Goal: Task Accomplishment & Management: Use online tool/utility

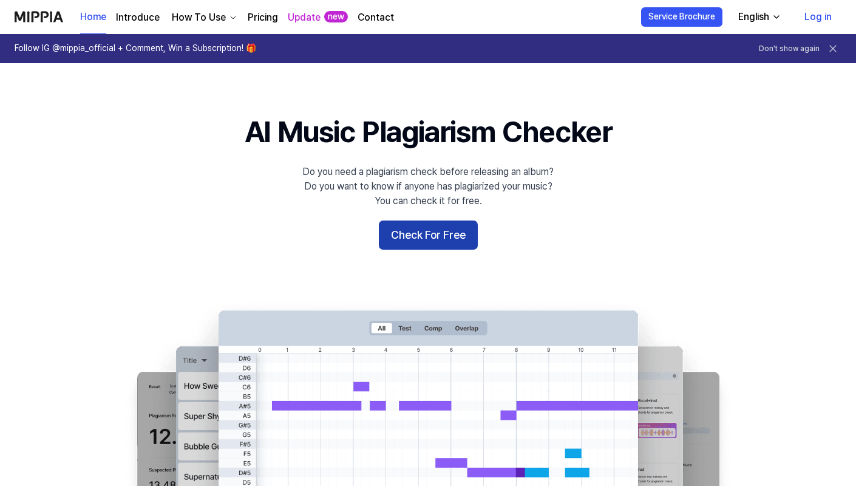
click at [430, 233] on button "Check For Free" at bounding box center [428, 234] width 99 height 29
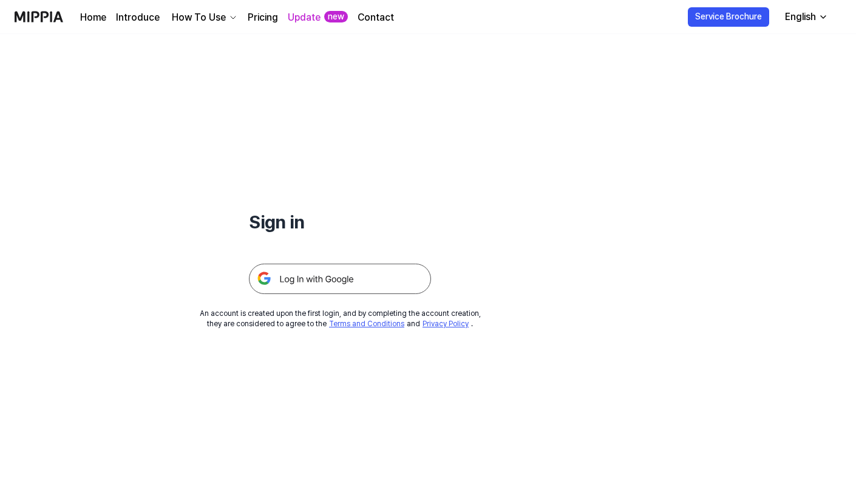
click at [355, 274] on img at bounding box center [340, 279] width 182 height 30
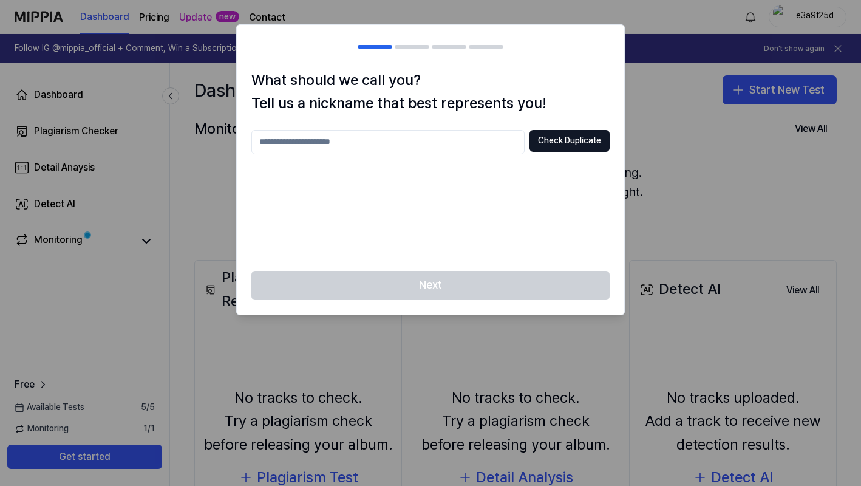
click at [403, 142] on input "text" at bounding box center [387, 142] width 273 height 24
type input "*********"
click at [560, 141] on button "Check Duplicate" at bounding box center [569, 141] width 80 height 22
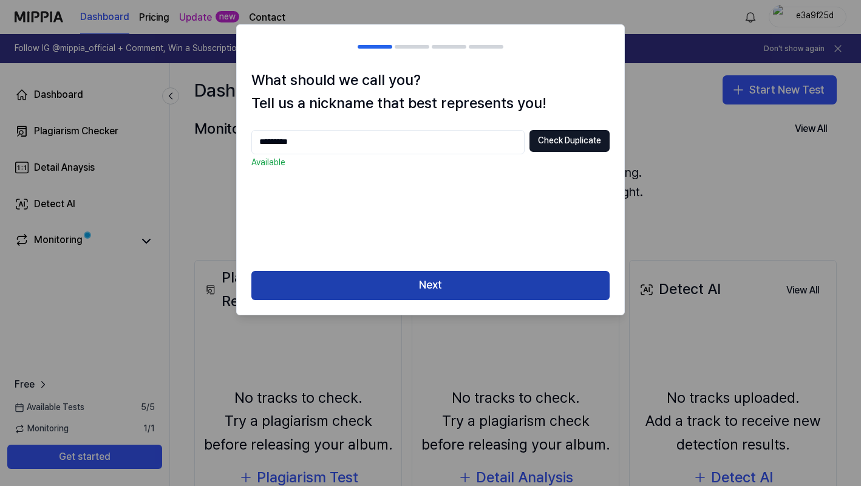
click at [449, 287] on button "Next" at bounding box center [430, 285] width 358 height 29
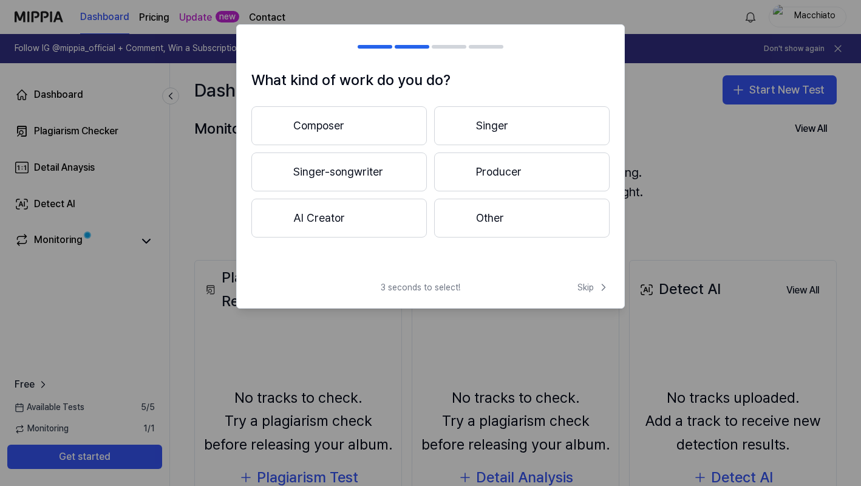
click at [529, 169] on button "Producer" at bounding box center [521, 171] width 175 height 39
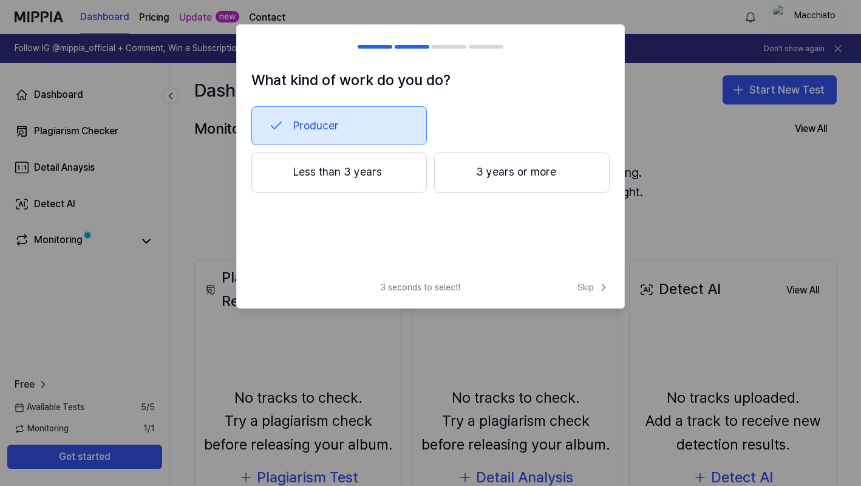
click at [397, 179] on button "Less than 3 years" at bounding box center [338, 172] width 175 height 40
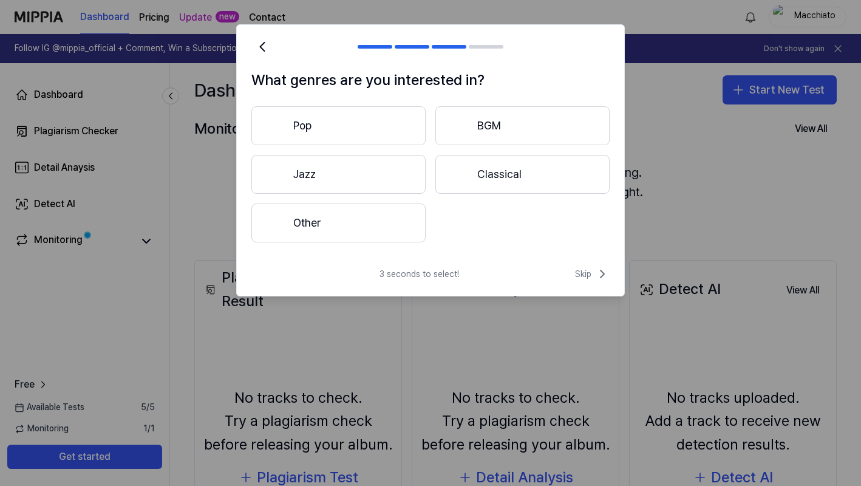
click at [353, 120] on button "Pop" at bounding box center [338, 125] width 174 height 39
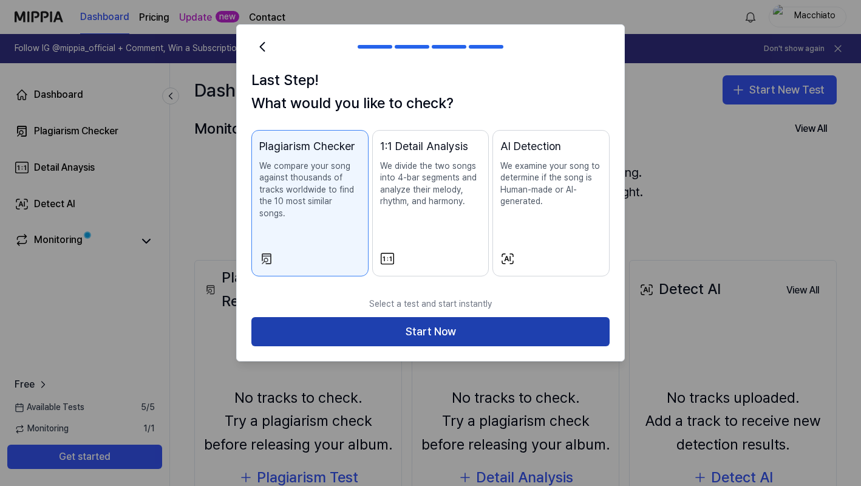
click at [472, 317] on button "Start Now" at bounding box center [430, 331] width 358 height 29
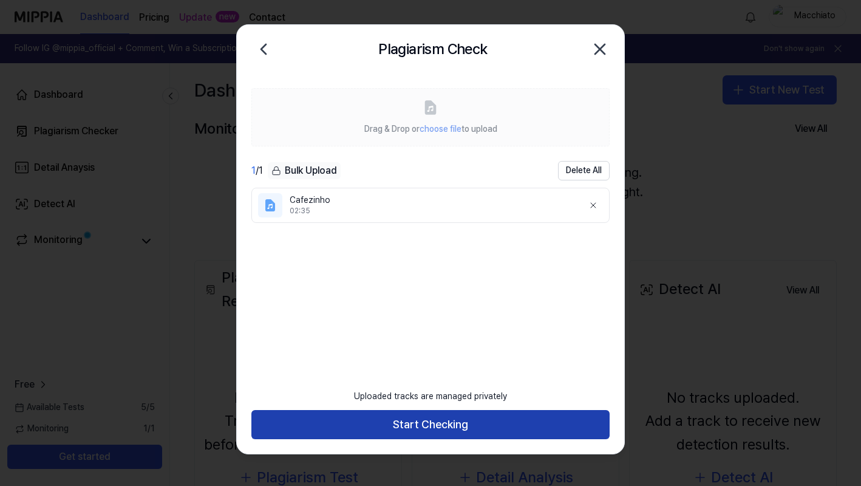
click at [485, 426] on button "Start Checking" at bounding box center [430, 424] width 358 height 29
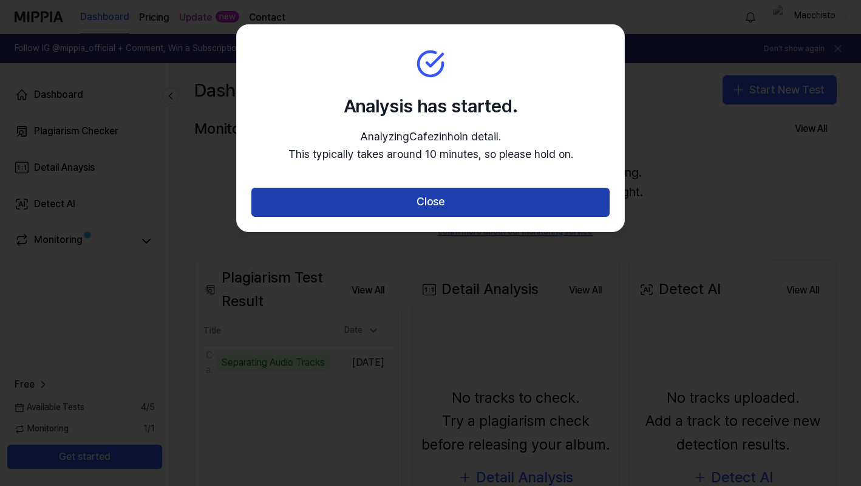
click at [466, 203] on button "Close" at bounding box center [430, 202] width 358 height 29
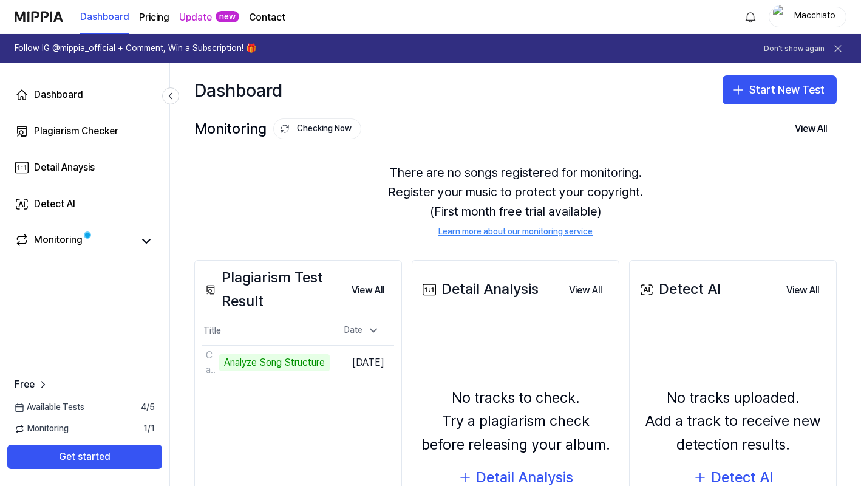
click at [550, 106] on div "Dashboard Start New Test" at bounding box center [515, 89] width 691 height 53
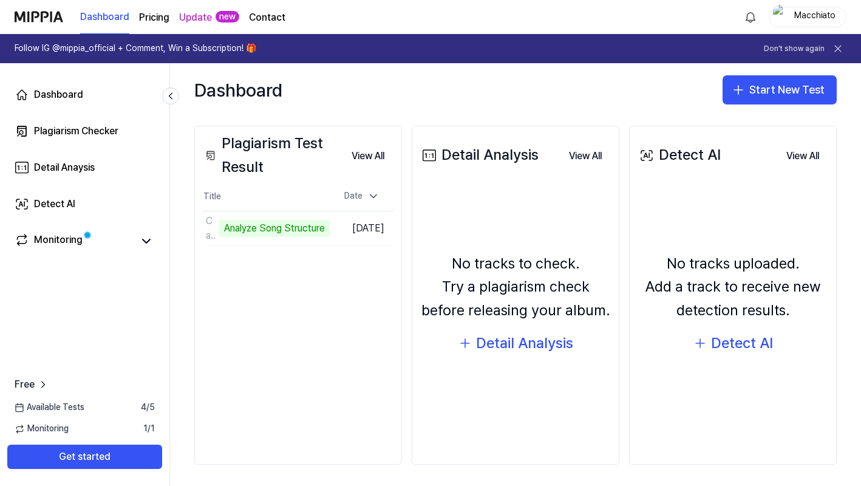
scroll to position [137, 0]
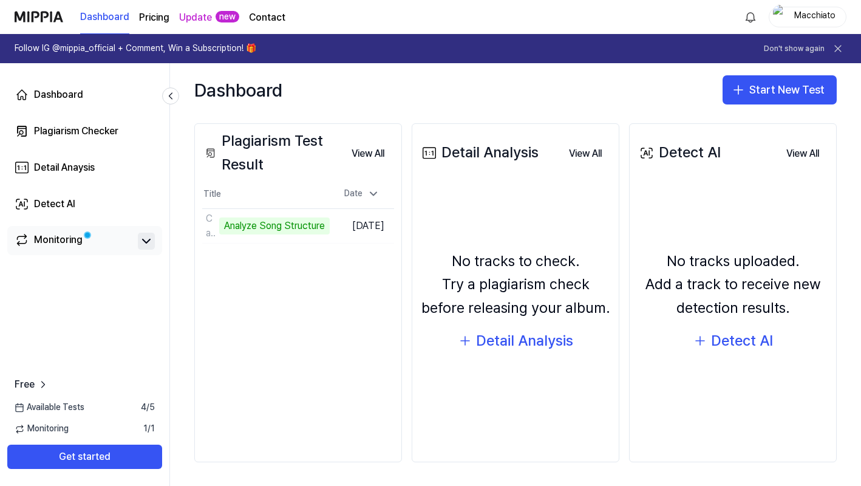
click at [148, 239] on icon at bounding box center [146, 241] width 15 height 15
click at [145, 239] on icon at bounding box center [146, 241] width 7 height 4
click at [585, 154] on button "View All" at bounding box center [585, 153] width 52 height 24
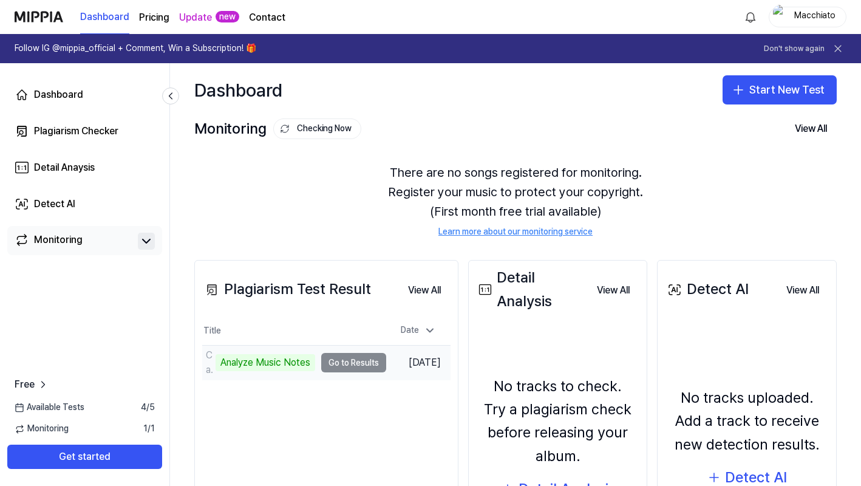
click at [358, 359] on td "Cafezinho Analyze Music Notes Go to Results" at bounding box center [294, 363] width 184 height 34
click at [356, 364] on td "Cafezinho Analyze Music Notes Go to Results" at bounding box center [294, 363] width 184 height 34
click at [353, 366] on td "Cafezinho Analyze Music Notes Go to Results" at bounding box center [294, 363] width 184 height 34
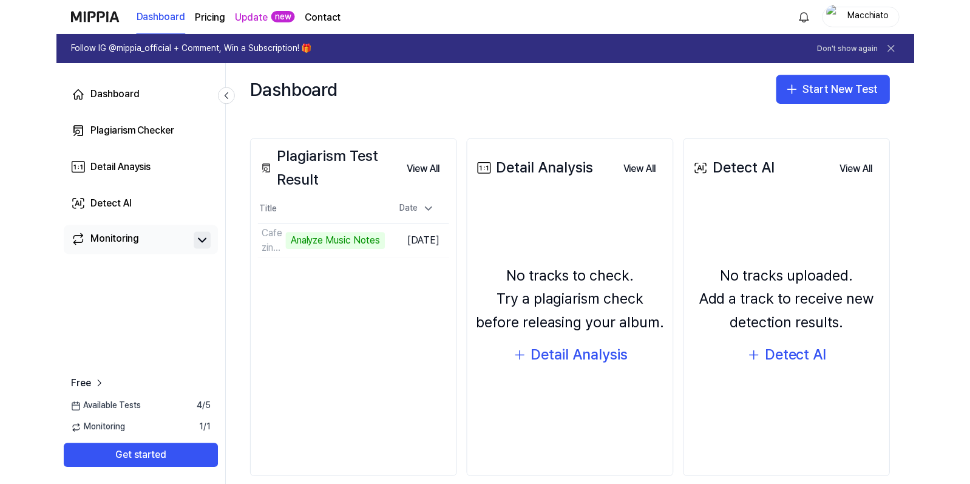
scroll to position [137, 0]
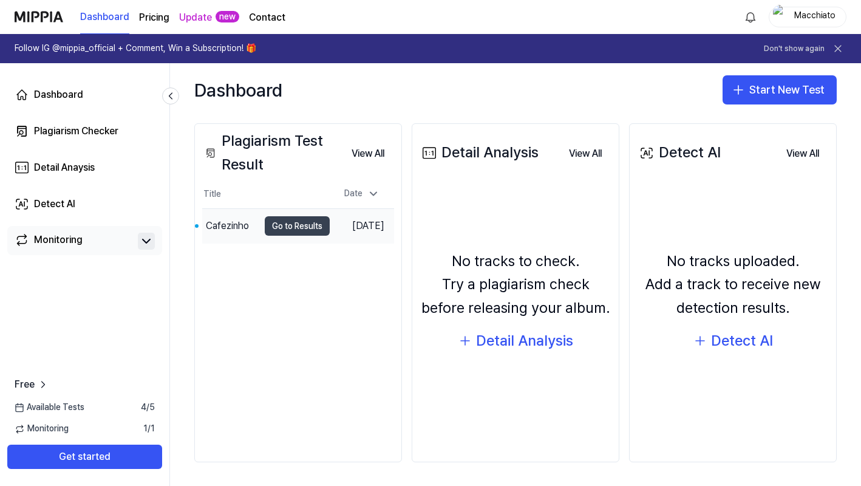
click at [276, 225] on button "Go to Results" at bounding box center [297, 225] width 65 height 19
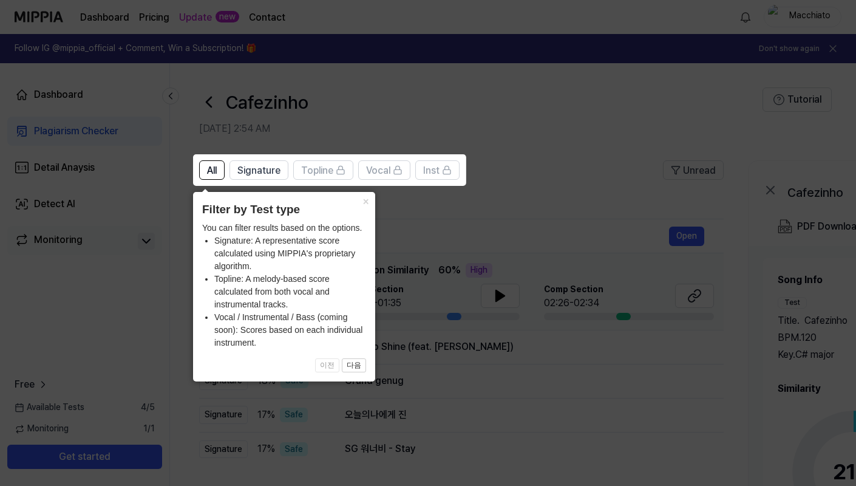
click at [527, 204] on icon at bounding box center [430, 243] width 861 height 486
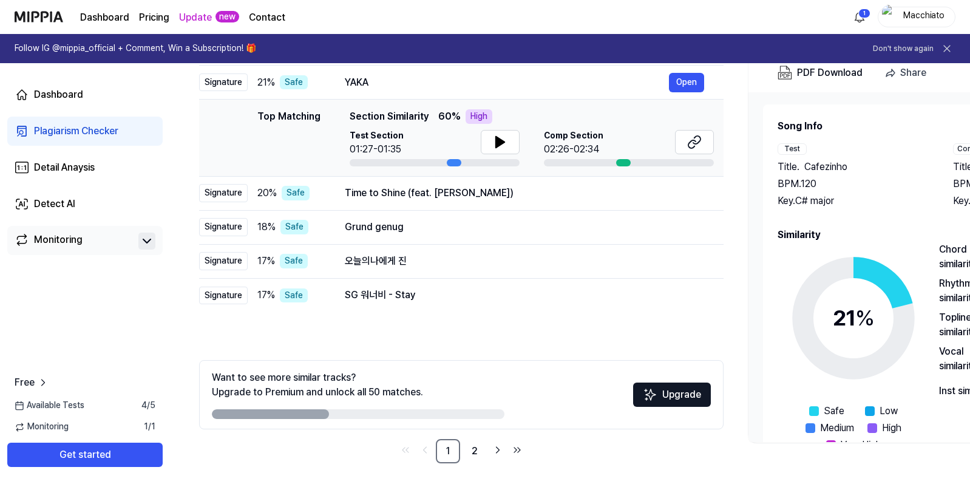
scroll to position [157, 0]
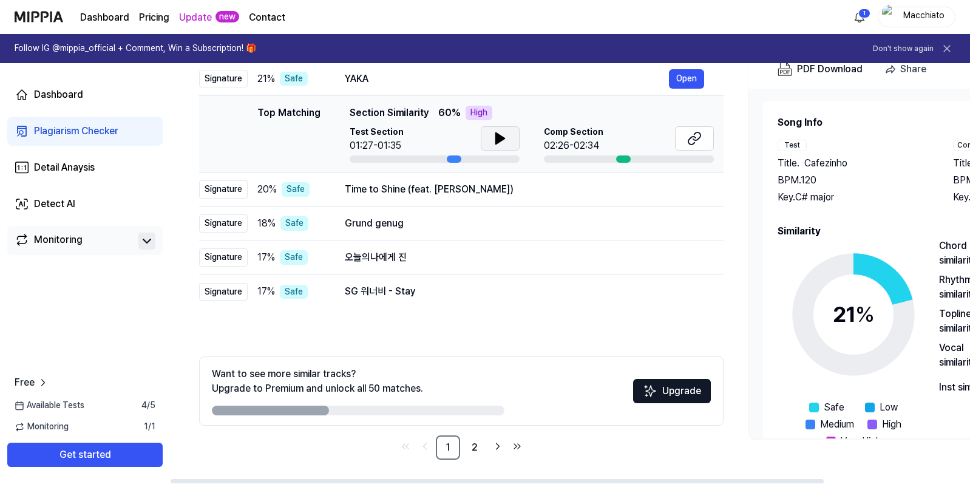
click at [500, 138] on icon at bounding box center [500, 138] width 9 height 11
click at [801, 456] on div "All Signature Topline Vocal Inst Unread All Signature Topline Vocal Inst Type P…" at bounding box center [659, 237] width 979 height 493
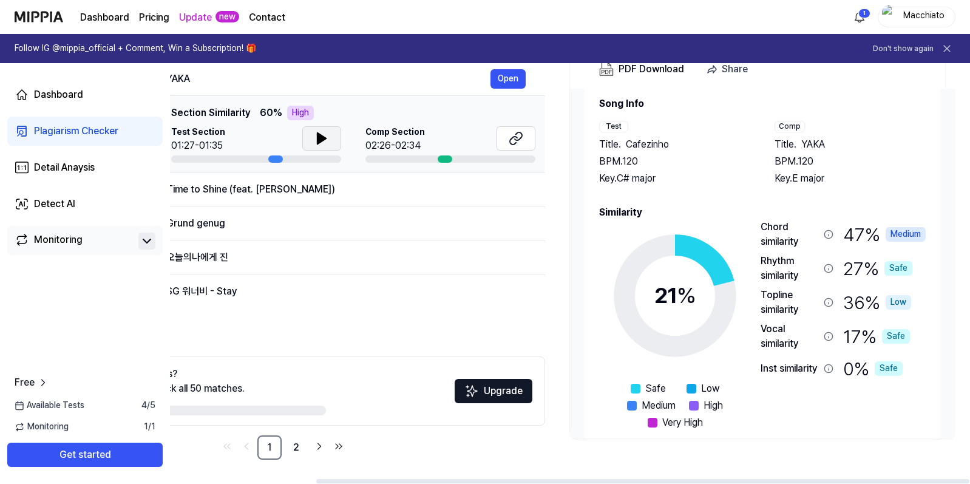
scroll to position [37, 0]
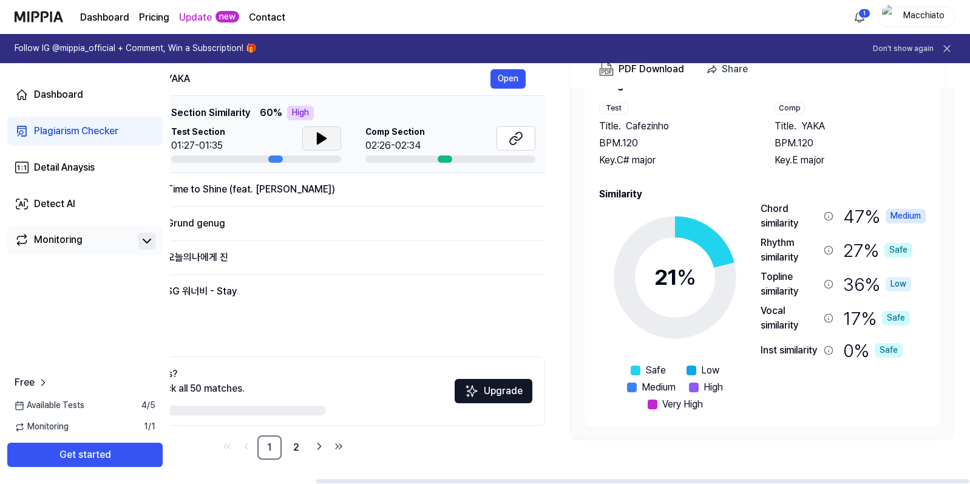
click at [512, 459] on nav "1 2" at bounding box center [283, 447] width 525 height 24
click at [297, 446] on link "2" at bounding box center [296, 447] width 24 height 24
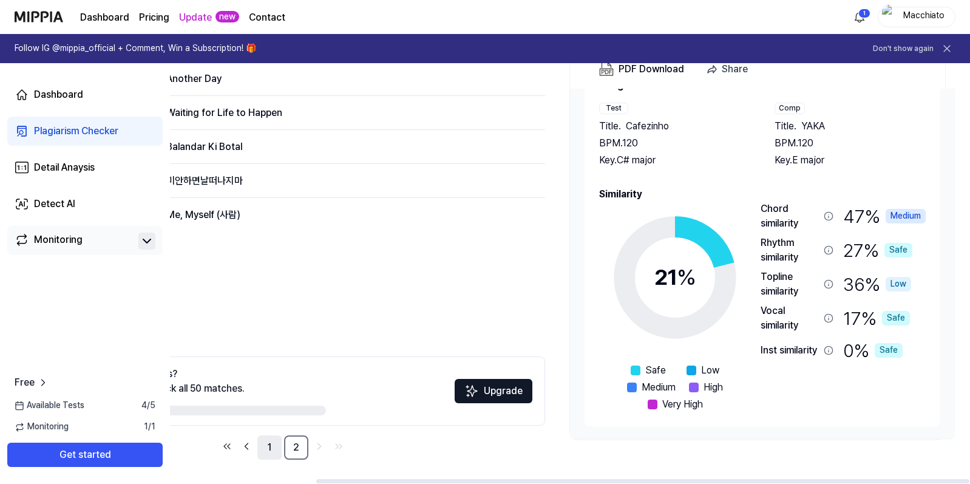
click at [275, 446] on link "1" at bounding box center [269, 447] width 24 height 24
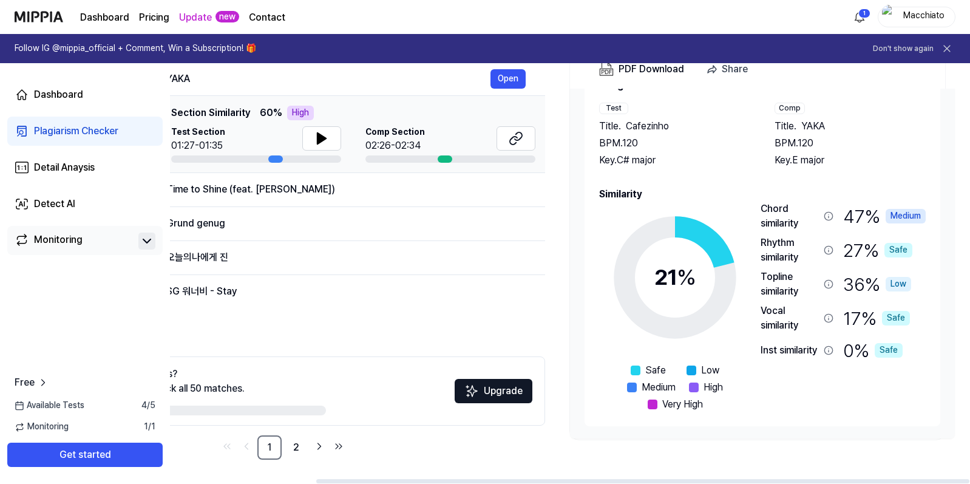
click at [489, 454] on nav "1 2" at bounding box center [283, 447] width 525 height 24
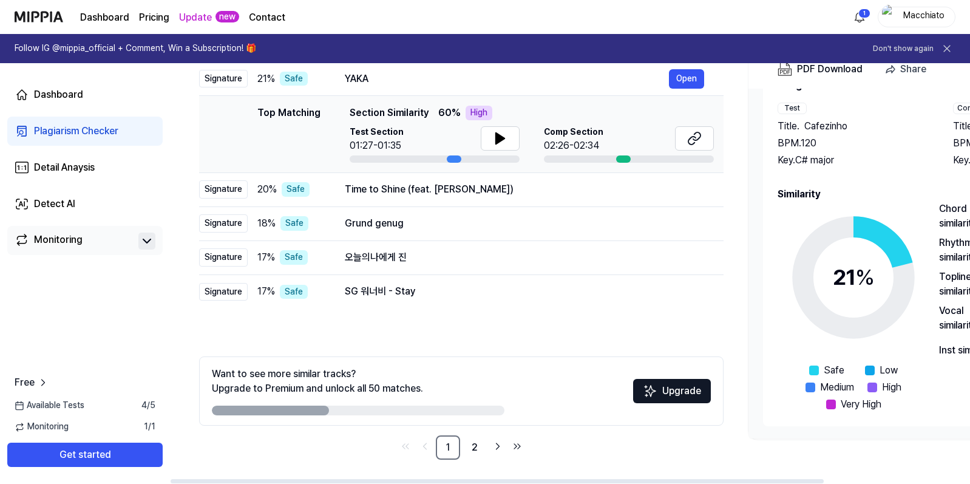
click at [752, 212] on div "Song Info Test Title . Cafezinho BPM. 120 Key. C# major Comp Title . YAKA BPM. …" at bounding box center [941, 264] width 385 height 350
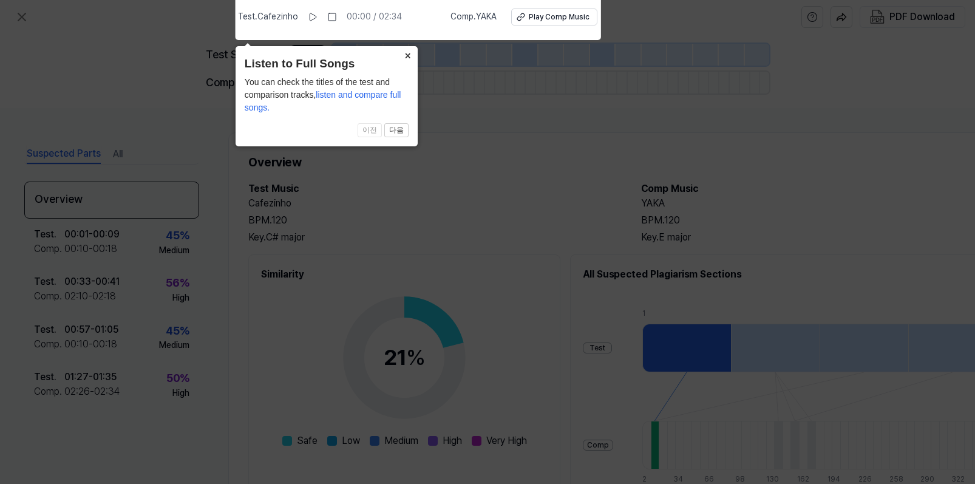
click at [409, 53] on button "×" at bounding box center [407, 54] width 19 height 17
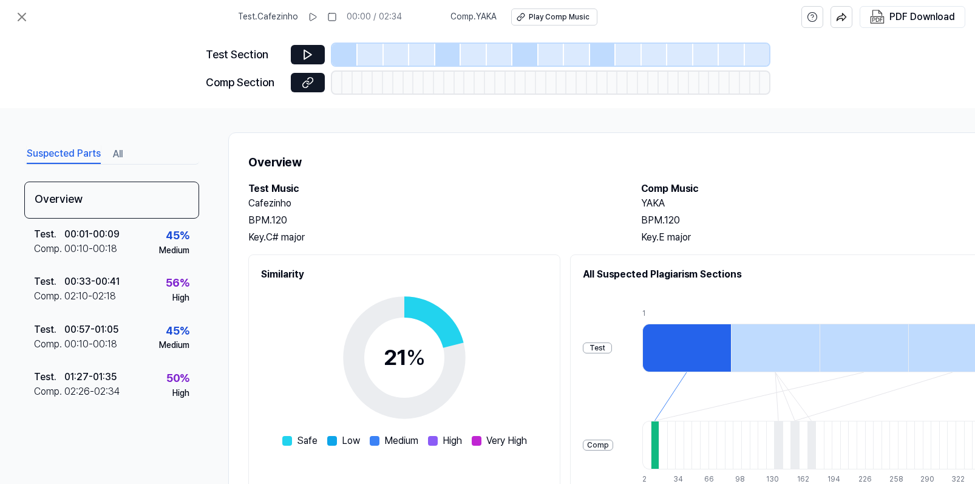
click at [860, 120] on div "Suspected Parts All Overview Test . 00:01 - 00:09 Comp . 00:10 - 00:18 45 % Med…" at bounding box center [487, 296] width 975 height 376
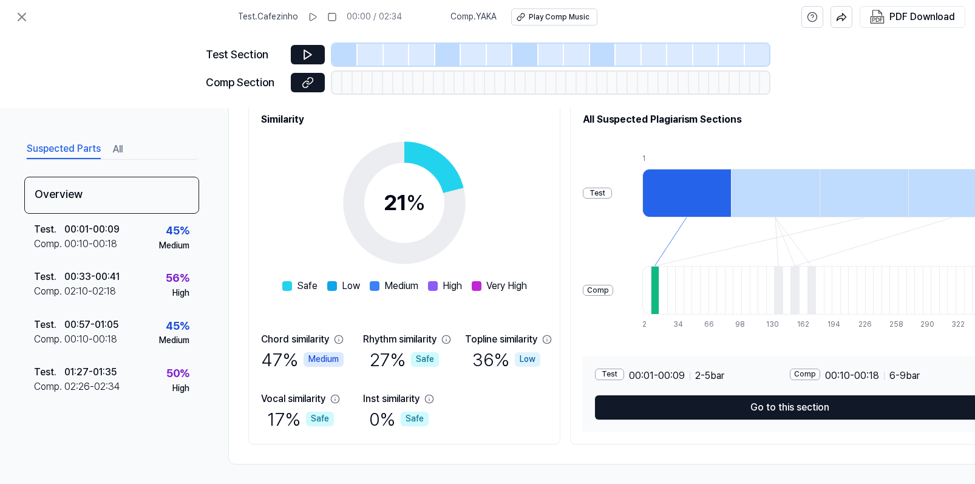
scroll to position [165, 0]
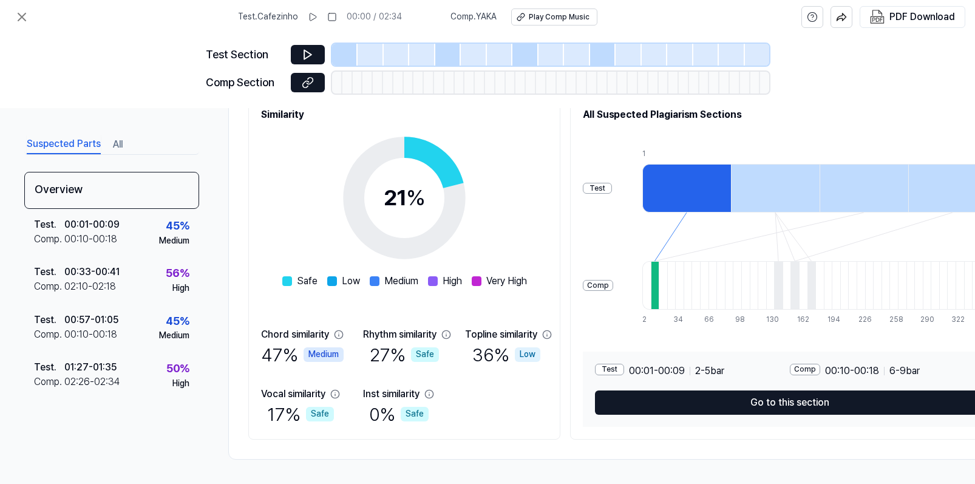
click at [706, 437] on div "Overview Test Music Cafezinho BPM. 120 Key. C# major Comp Music YAKA BPM. 120 K…" at bounding box center [629, 216] width 802 height 487
click at [320, 350] on div "Medium" at bounding box center [324, 354] width 40 height 15
click at [282, 346] on div "47 % Medium" at bounding box center [302, 355] width 83 height 26
click at [627, 451] on div "Overview Test Music Cafezinho BPM. 120 Key. C# major Comp Music YAKA BPM. 120 K…" at bounding box center [629, 216] width 802 height 487
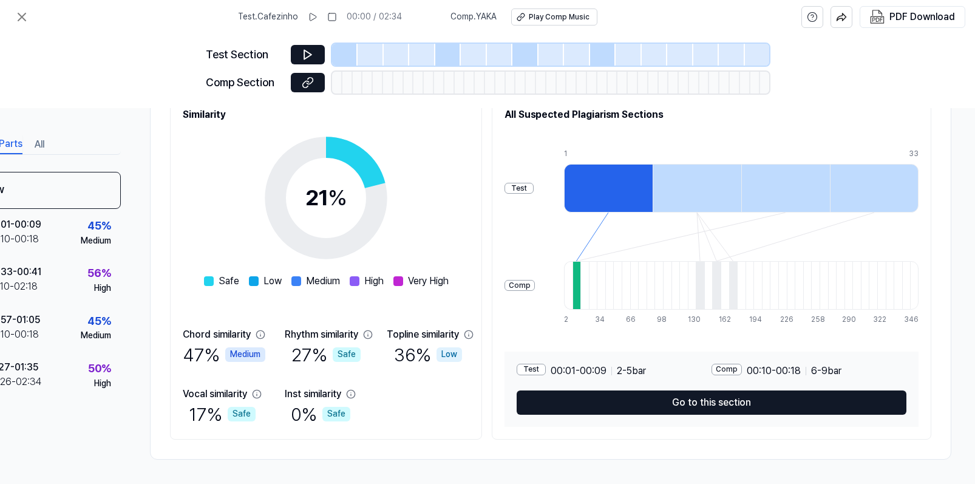
scroll to position [165, 84]
click at [860, 81] on div "Test Section Comp Section" at bounding box center [487, 71] width 975 height 74
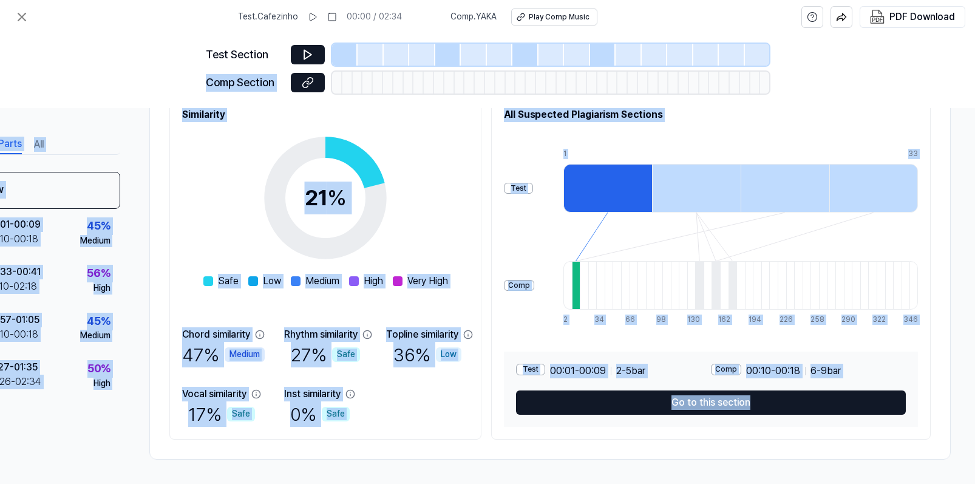
drag, startPoint x: 955, startPoint y: 67, endPoint x: 854, endPoint y: 418, distance: 365.2
click at [854, 418] on div "Test . Cafezinho 00:00 / 02:34 Comp . YAKA Play Comp Music PDF Download Test Se…" at bounding box center [487, 242] width 975 height 484
click at [756, 460] on div "Suspected Parts All Overview Test . 00:01 - 00:09 Comp . 00:10 - 00:18 45 % Med…" at bounding box center [487, 296] width 975 height 376
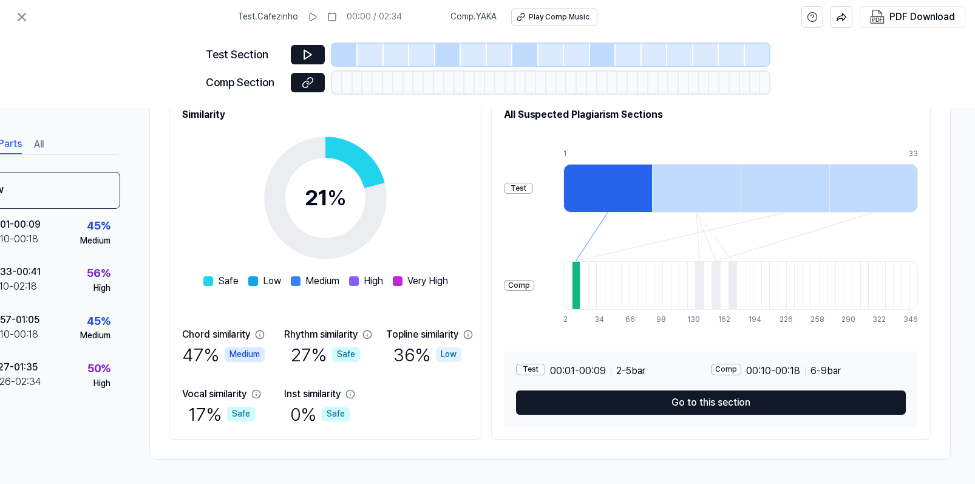
click at [134, 18] on div "Test . Cafezinho 00:00 / 02:34 Comp . YAKA Play Comp Music PDF Download" at bounding box center [487, 17] width 975 height 34
click at [483, 17] on span "Comp . YAKA" at bounding box center [474, 17] width 46 height 12
click at [557, 19] on div "Play Comp Music" at bounding box center [559, 17] width 61 height 10
click at [860, 88] on div "Test Section Comp Section" at bounding box center [487, 71] width 975 height 74
click at [540, 15] on div "Play Comp Music" at bounding box center [559, 17] width 61 height 10
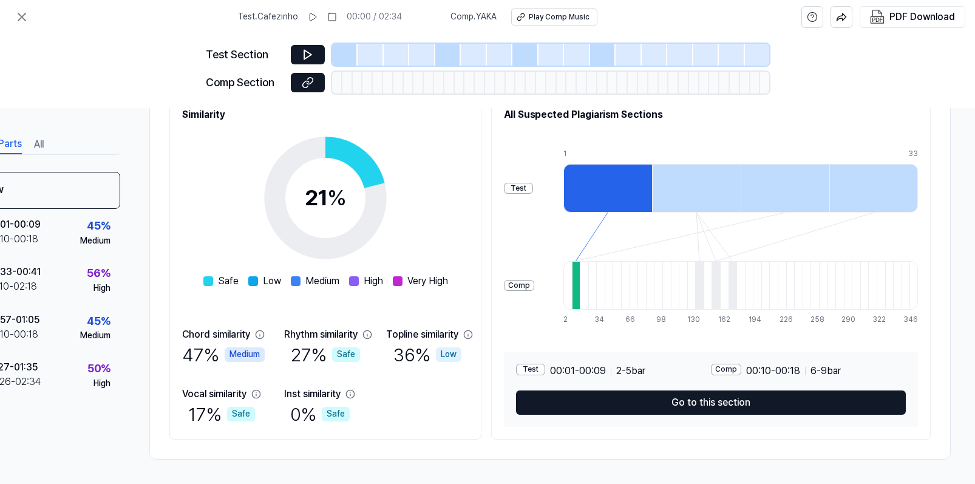
click at [213, 276] on span at bounding box center [208, 281] width 10 height 10
click at [68, 446] on div "Suspected Parts All Overview Test . 00:01 - 00:09 Comp . 00:10 - 00:18 45 % Med…" at bounding box center [32, 295] width 175 height 327
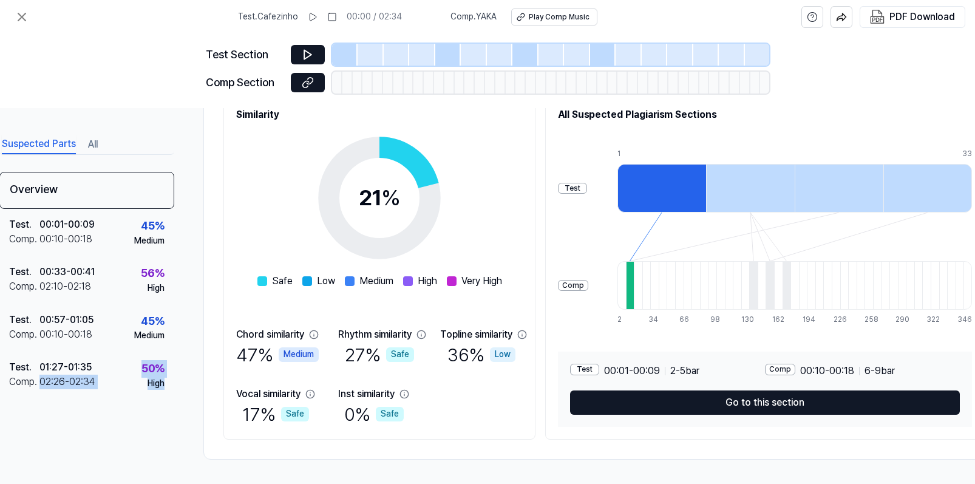
scroll to position [165, 0]
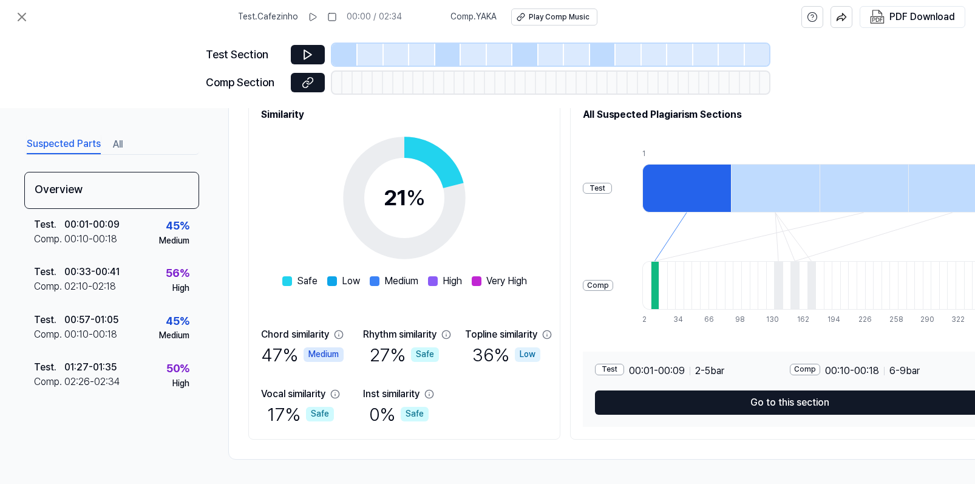
drag, startPoint x: 72, startPoint y: 451, endPoint x: 189, endPoint y: 443, distance: 118.1
click at [189, 443] on div "Suspected Parts All Overview Test . 00:01 - 00:09 Comp . 00:10 - 00:18 45 % Med…" at bounding box center [111, 295] width 175 height 327
click at [186, 449] on div "Suspected Parts All Overview Test . 00:01 - 00:09 Comp . 00:10 - 00:18 45 % Med…" at bounding box center [111, 295] width 175 height 327
click at [860, 59] on div "Test Section Comp Section" at bounding box center [487, 71] width 975 height 74
click at [860, 56] on div "Test Section Comp Section" at bounding box center [487, 71] width 975 height 74
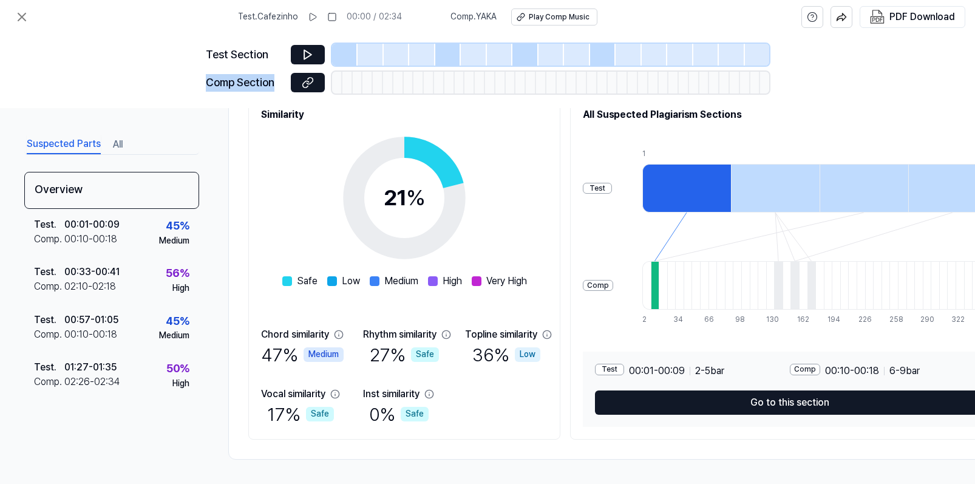
drag, startPoint x: 911, startPoint y: 69, endPoint x: 883, endPoint y: 97, distance: 39.9
click at [860, 97] on div "Test Section Comp Section" at bounding box center [487, 71] width 975 height 74
click at [860, 73] on div "Test Section Comp Section" at bounding box center [487, 71] width 975 height 74
click at [860, 75] on div "Test Section Comp Section" at bounding box center [487, 71] width 975 height 74
click at [300, 52] on button at bounding box center [308, 54] width 34 height 19
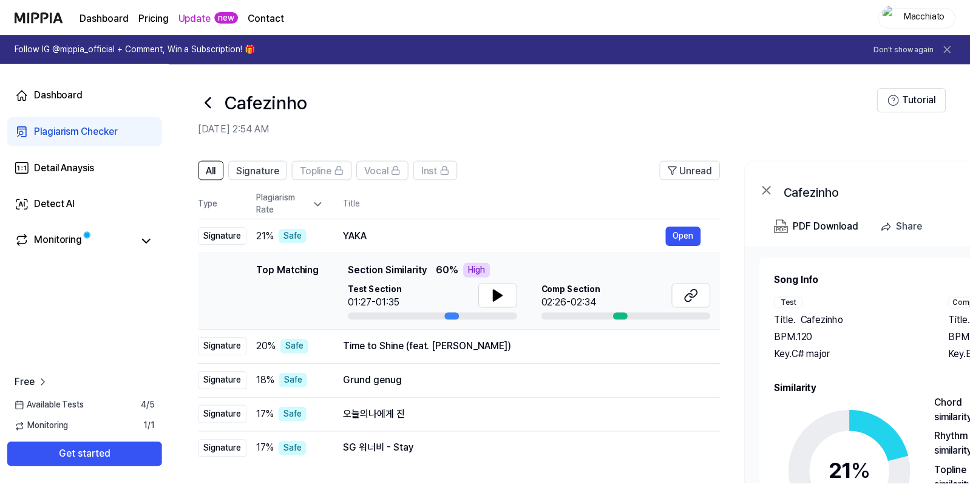
scroll to position [157, 0]
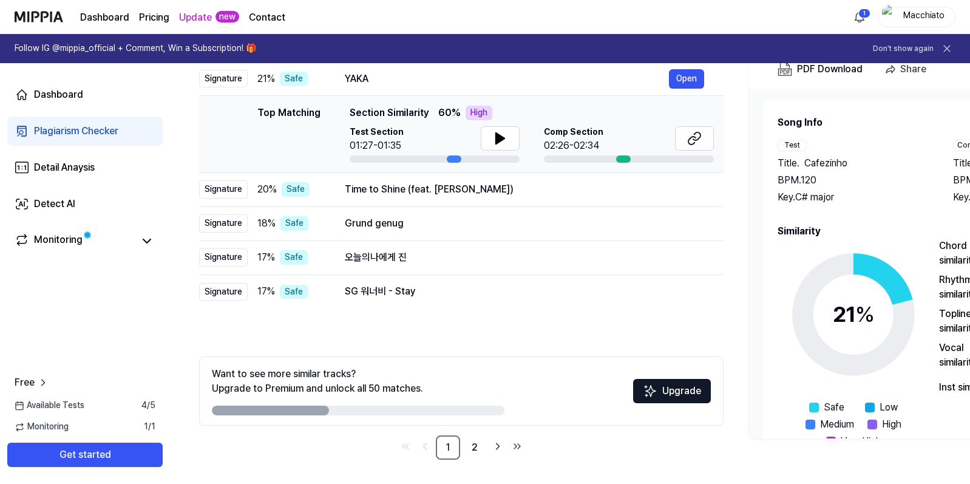
drag, startPoint x: 65, startPoint y: 15, endPoint x: 51, endPoint y: 19, distance: 14.6
click at [51, 19] on div "Dashboard Pricing Update new Contact" at bounding box center [150, 16] width 271 height 33
click at [860, 455] on div "All Signature Topline Vocal Inst Unread All Signature Topline Vocal Inst Type P…" at bounding box center [659, 237] width 979 height 493
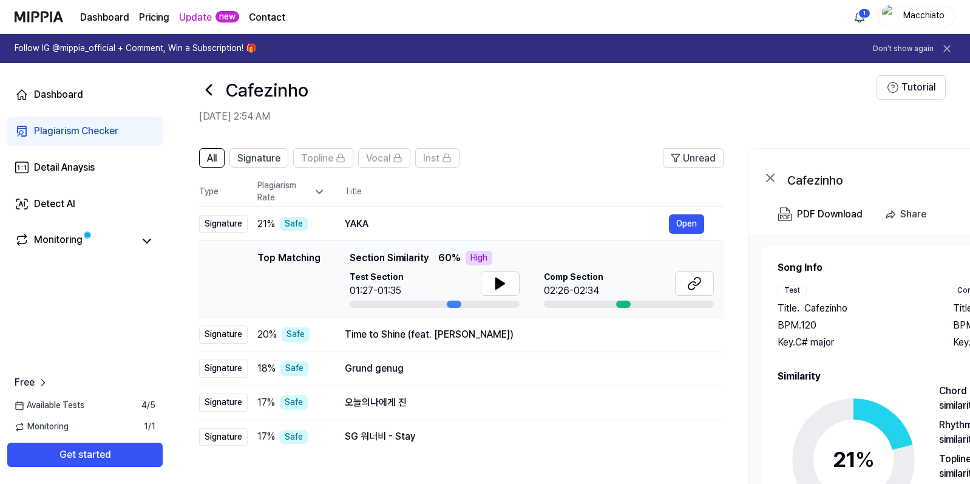
scroll to position [12, 0]
click at [209, 162] on span "All" at bounding box center [212, 159] width 10 height 15
click at [251, 163] on span "Signature" at bounding box center [258, 159] width 43 height 15
click at [214, 157] on span "All" at bounding box center [212, 159] width 10 height 15
